Goal: Task Accomplishment & Management: Use online tool/utility

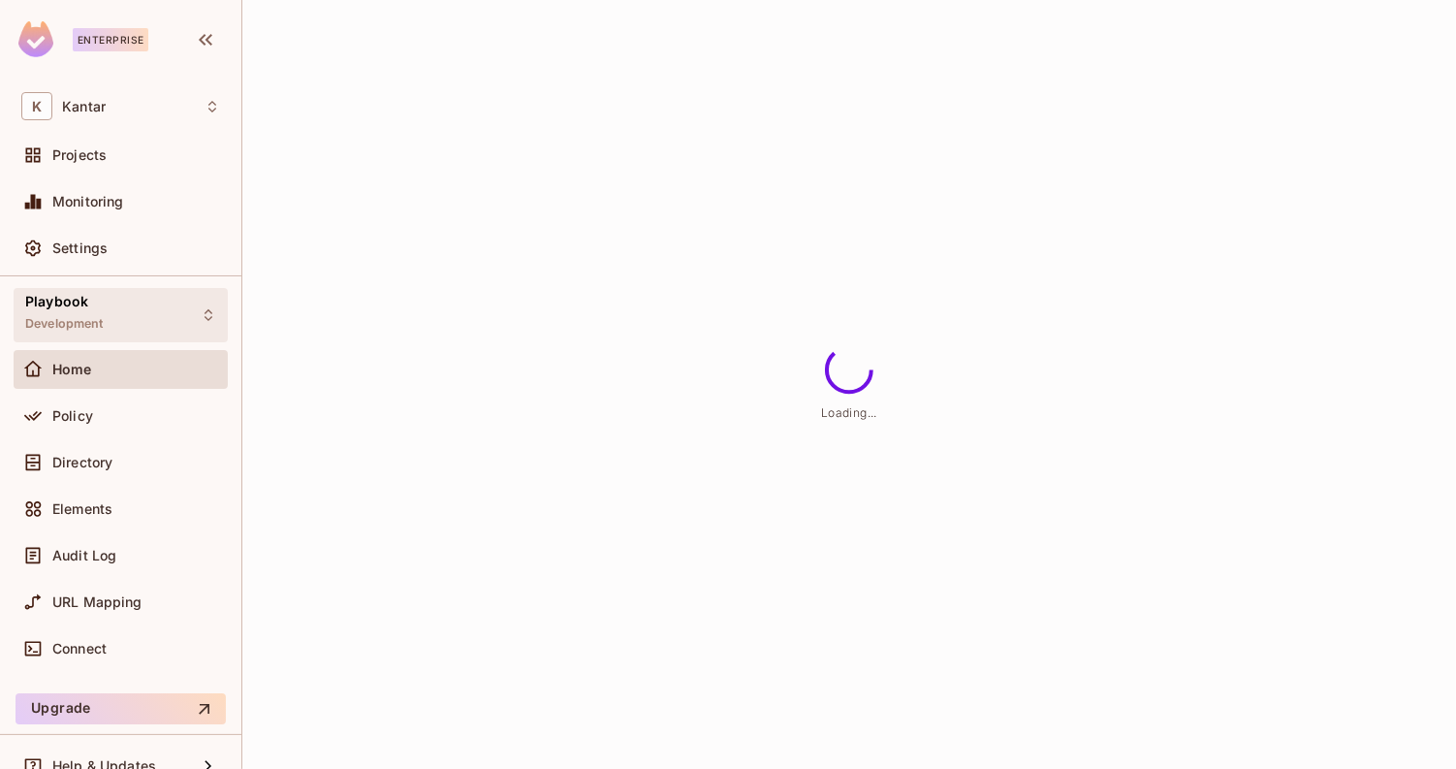
click at [165, 315] on div "Playbook Development" at bounding box center [121, 314] width 214 height 53
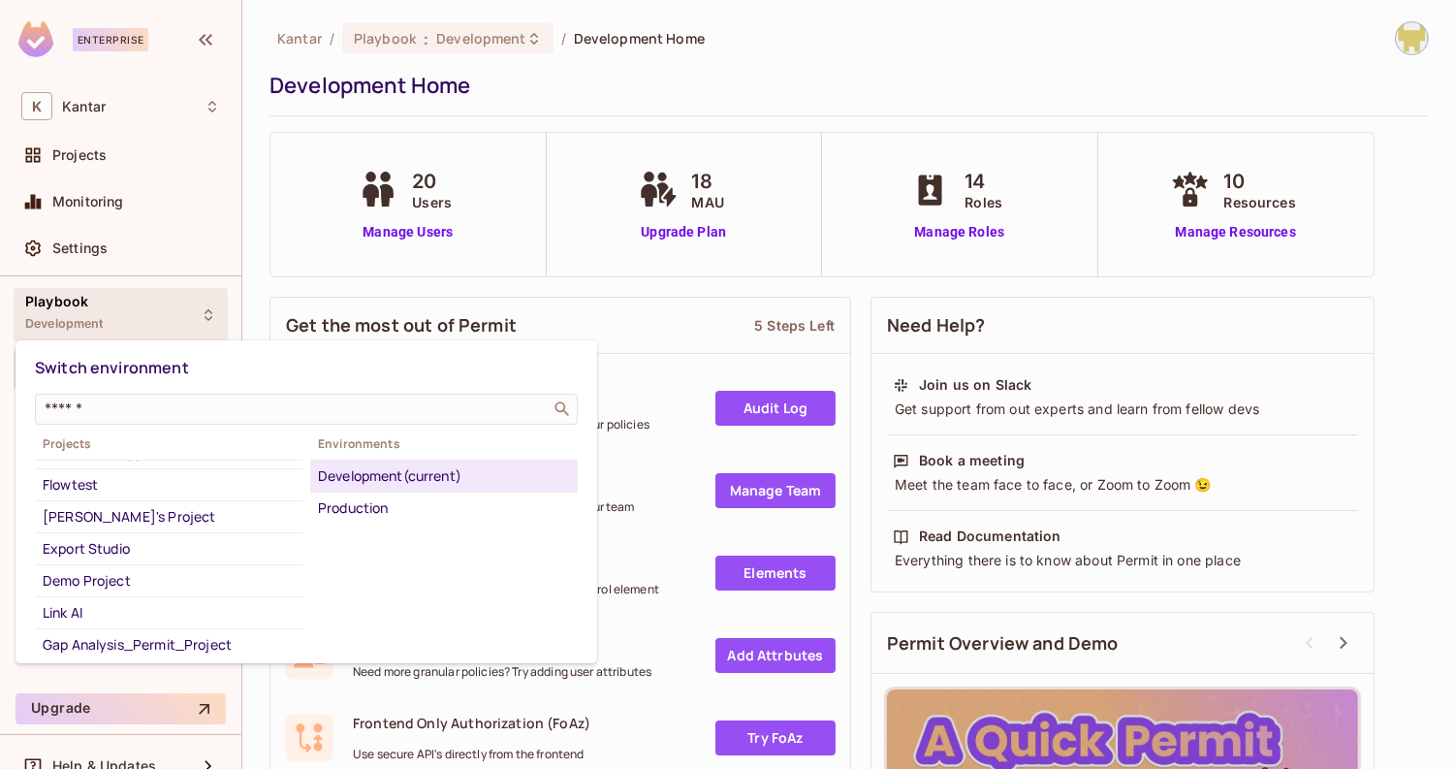
scroll to position [31, 0]
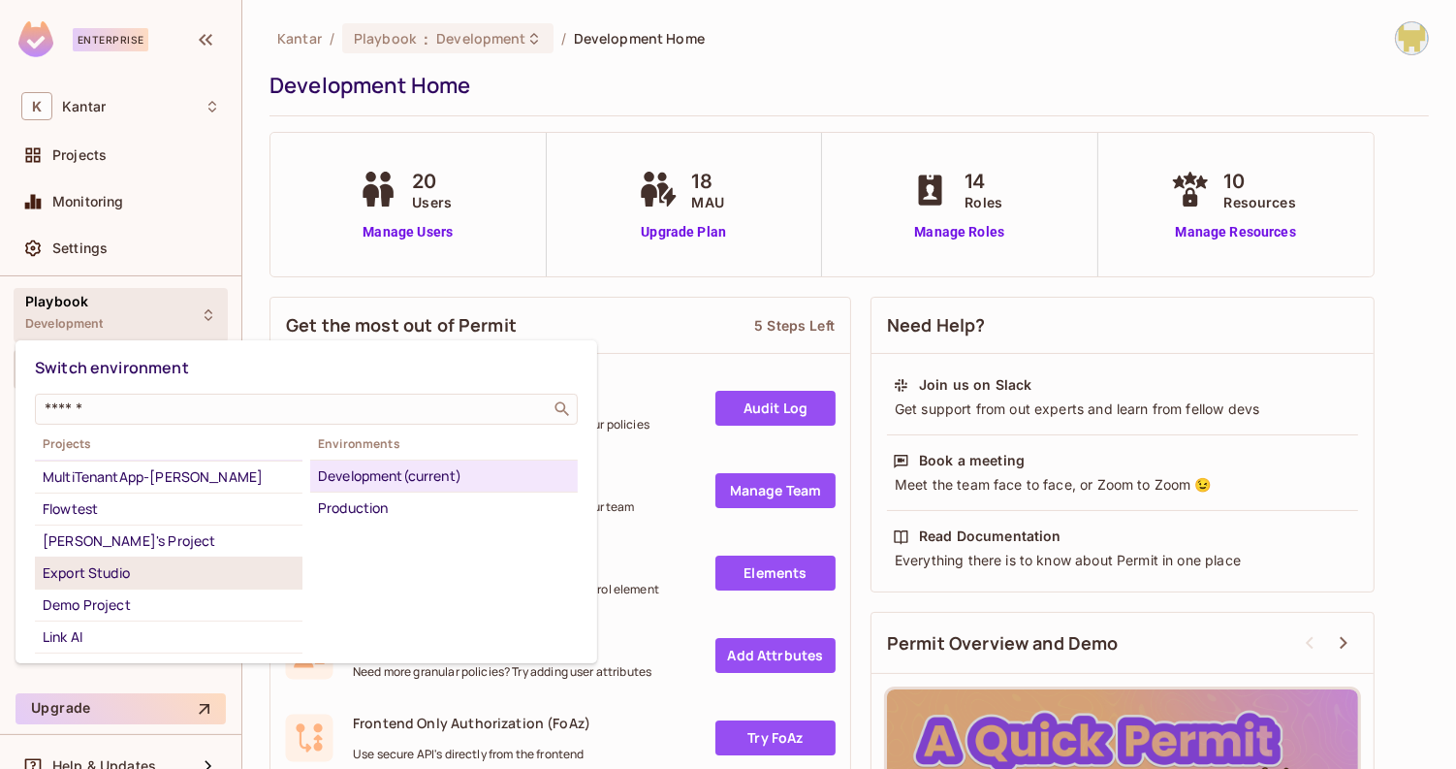
click at [179, 571] on div "Export Studio" at bounding box center [169, 572] width 252 height 23
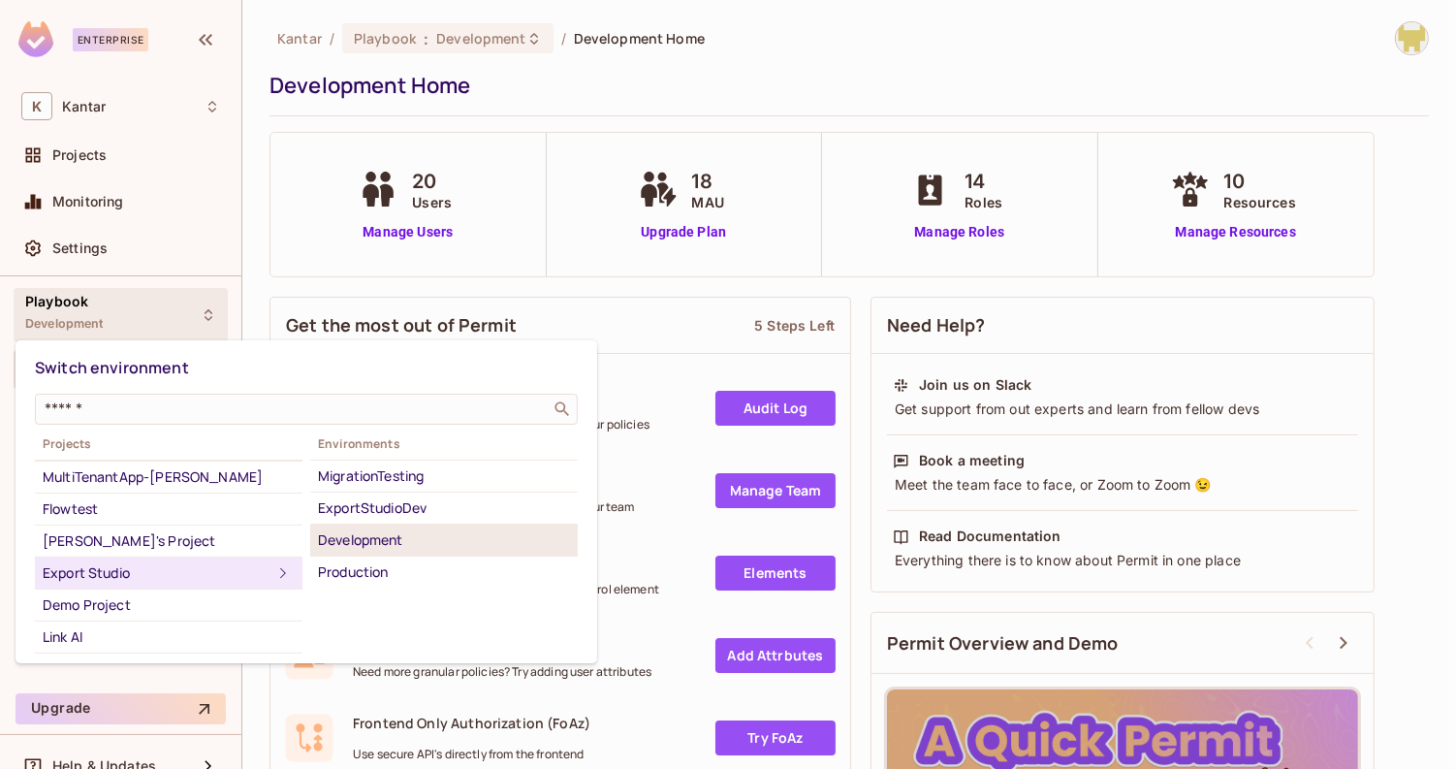
click at [375, 537] on div "Development" at bounding box center [444, 539] width 252 height 23
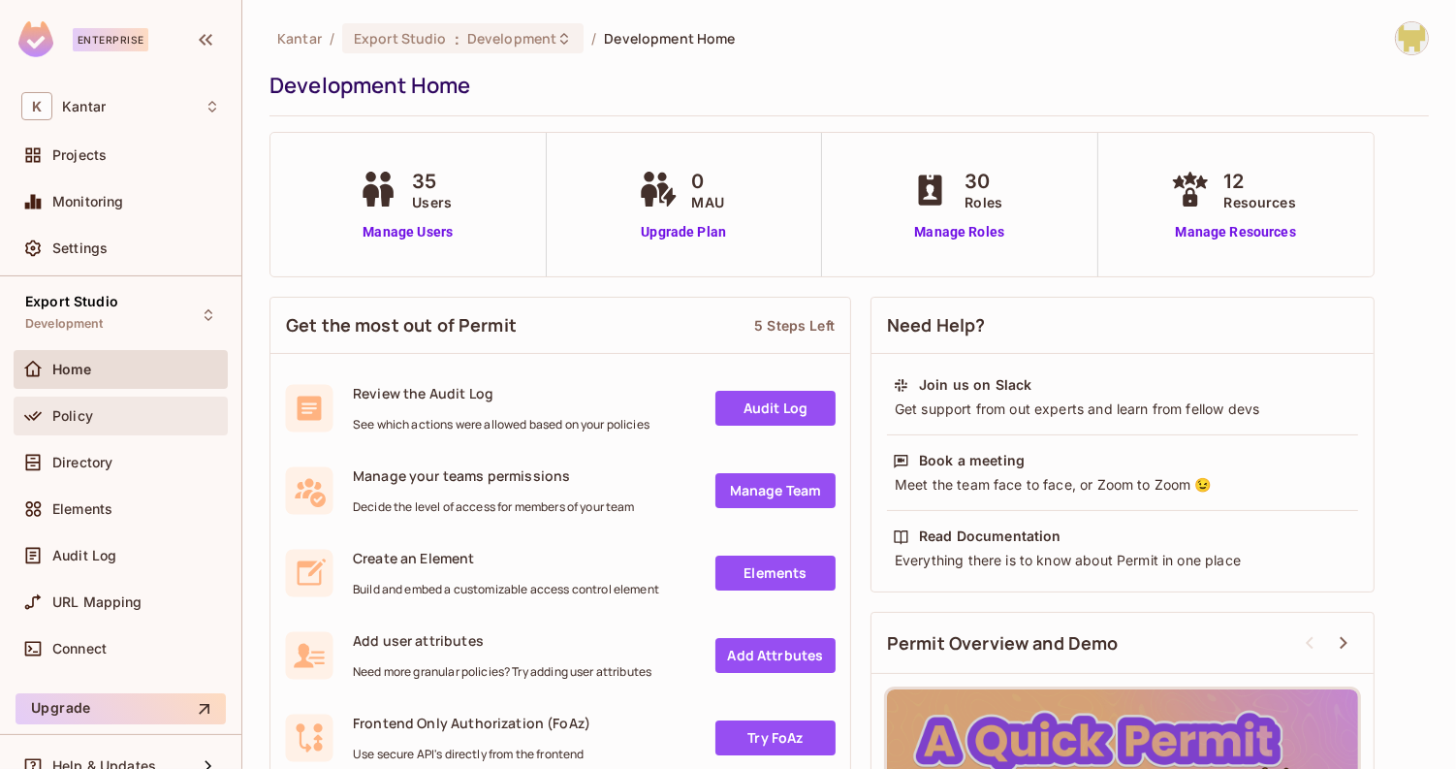
click at [140, 413] on div "Policy" at bounding box center [136, 416] width 168 height 16
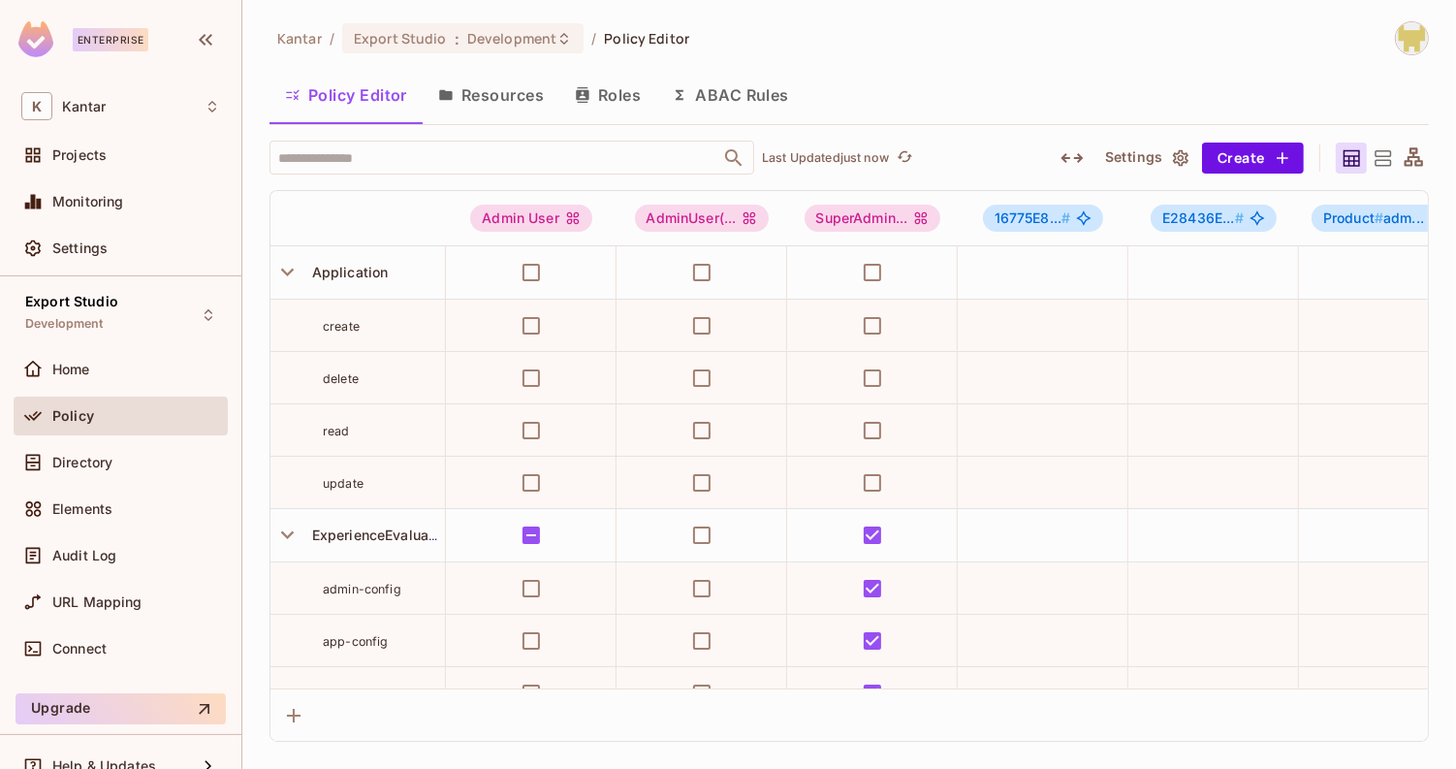
click at [1074, 160] on icon "button" at bounding box center [1072, 157] width 23 height 23
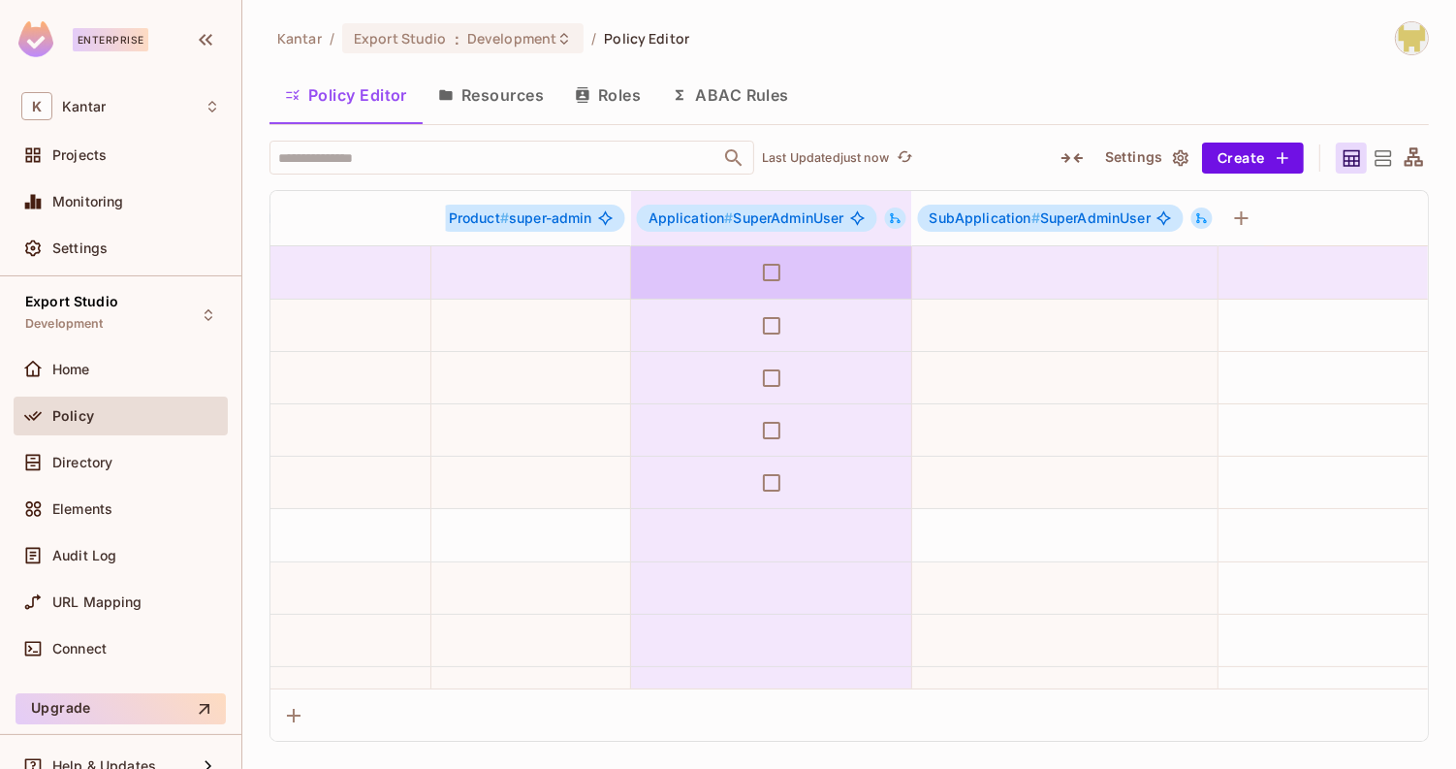
scroll to position [0, 9449]
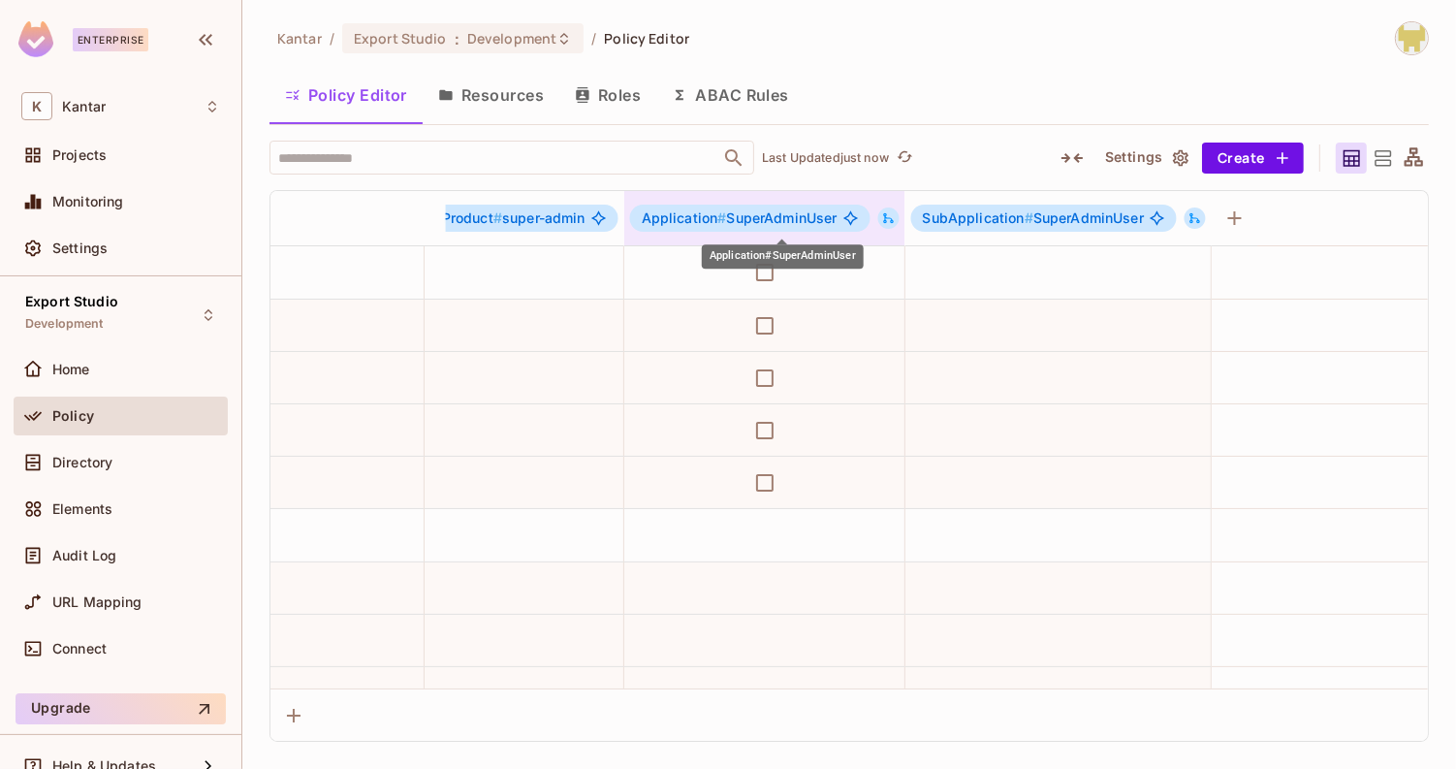
click at [727, 221] on span "#" at bounding box center [722, 217] width 9 height 16
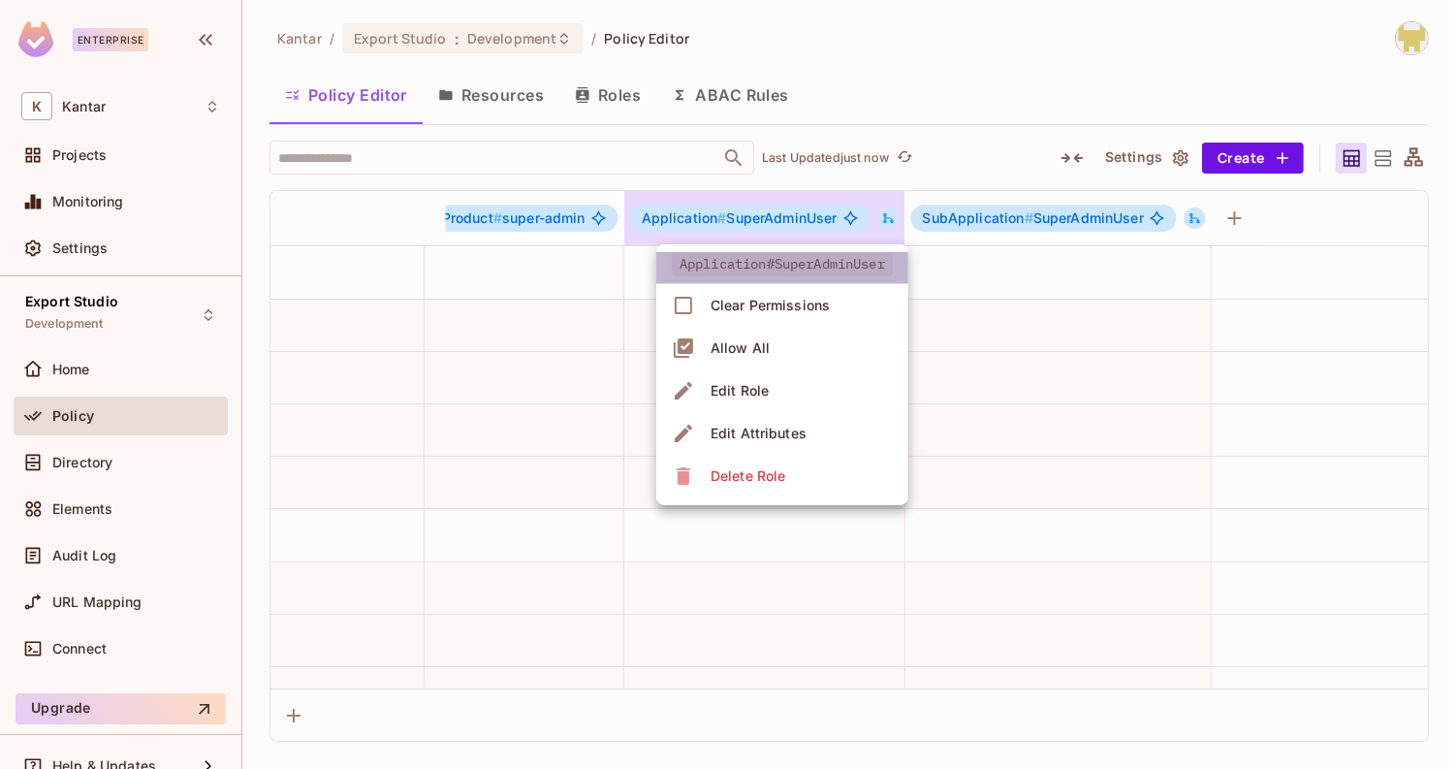
drag, startPoint x: 670, startPoint y: 266, endPoint x: 915, endPoint y: 260, distance: 245.4
click at [909, 260] on li "Application#SuperAdminUser" at bounding box center [782, 268] width 252 height 32
click at [1001, 288] on div at bounding box center [728, 384] width 1456 height 769
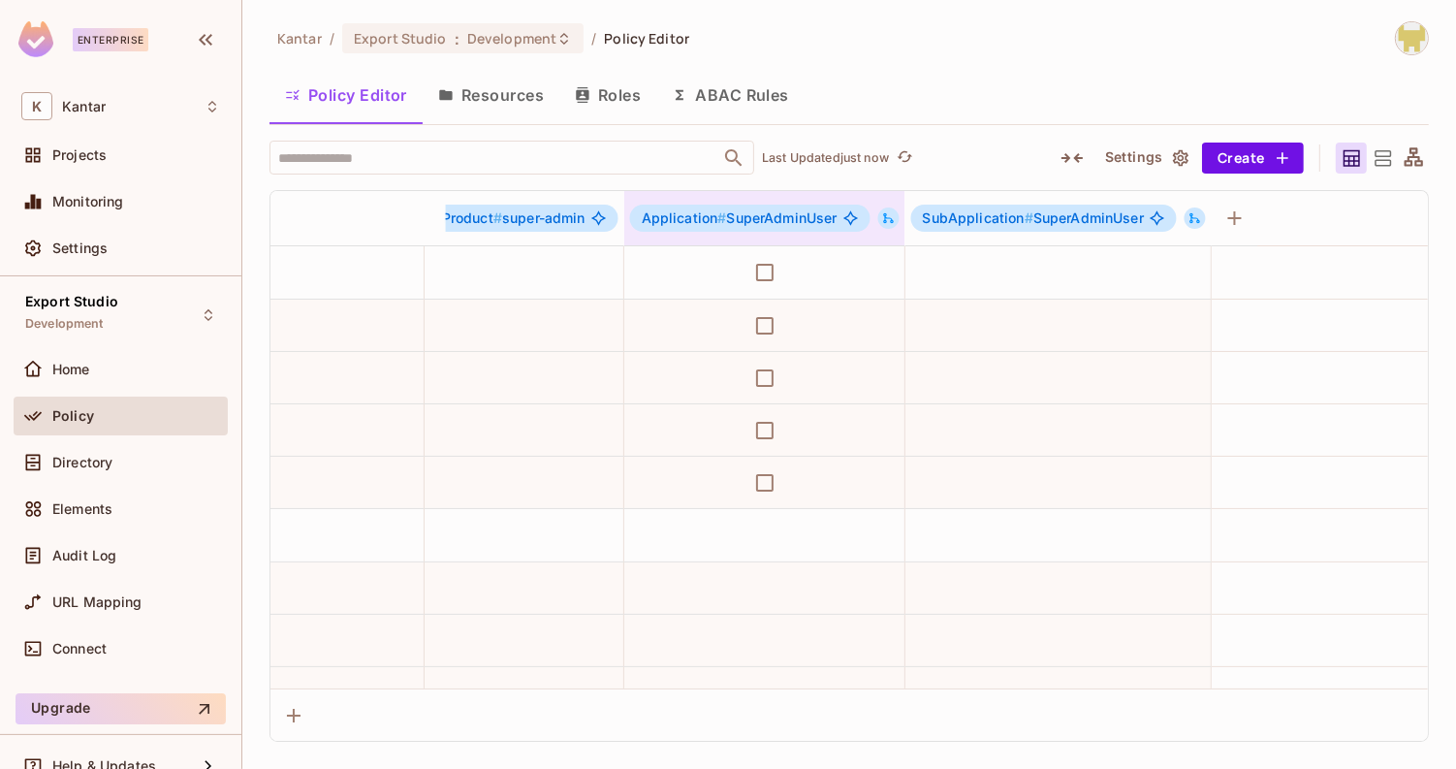
click at [896, 211] on icon at bounding box center [889, 218] width 14 height 14
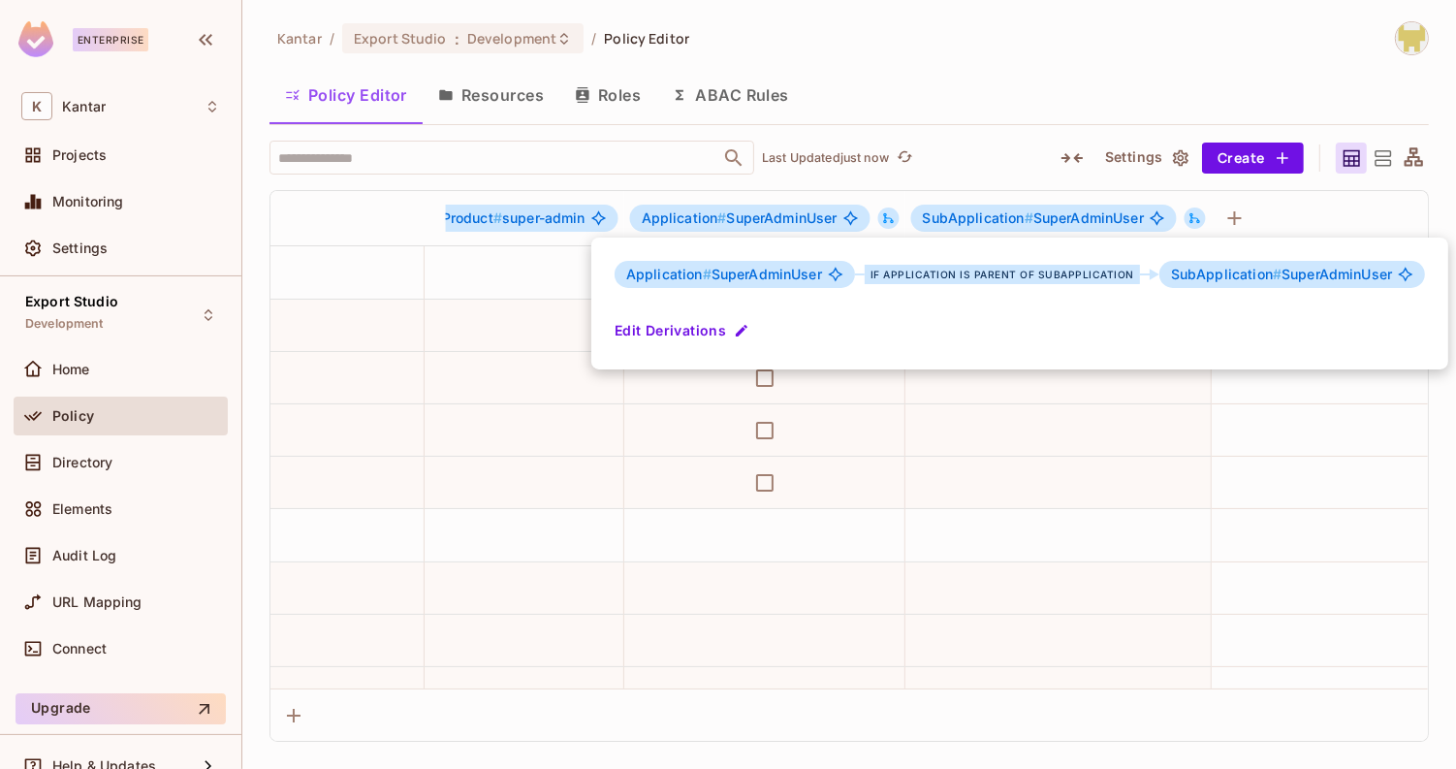
click at [992, 102] on div at bounding box center [728, 384] width 1456 height 769
